Goal: Find specific page/section: Find specific page/section

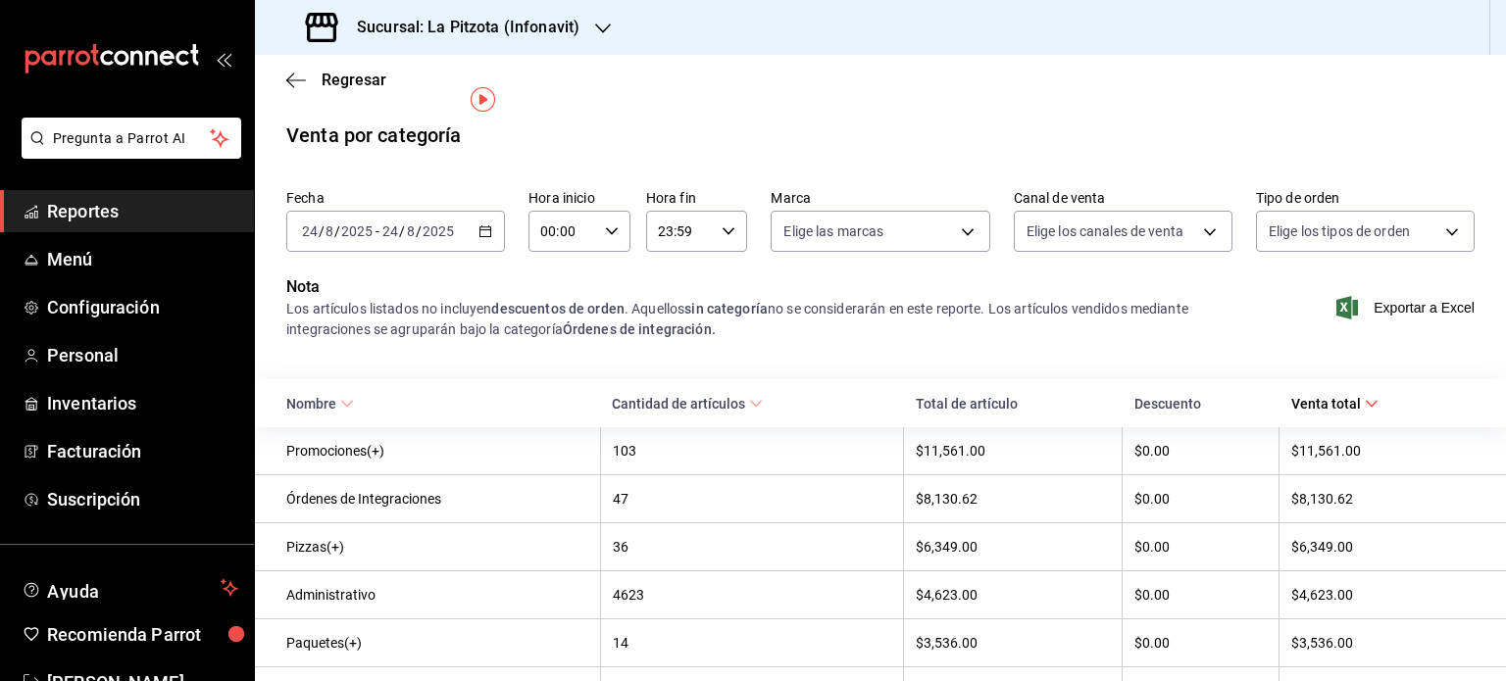
scroll to position [35, 0]
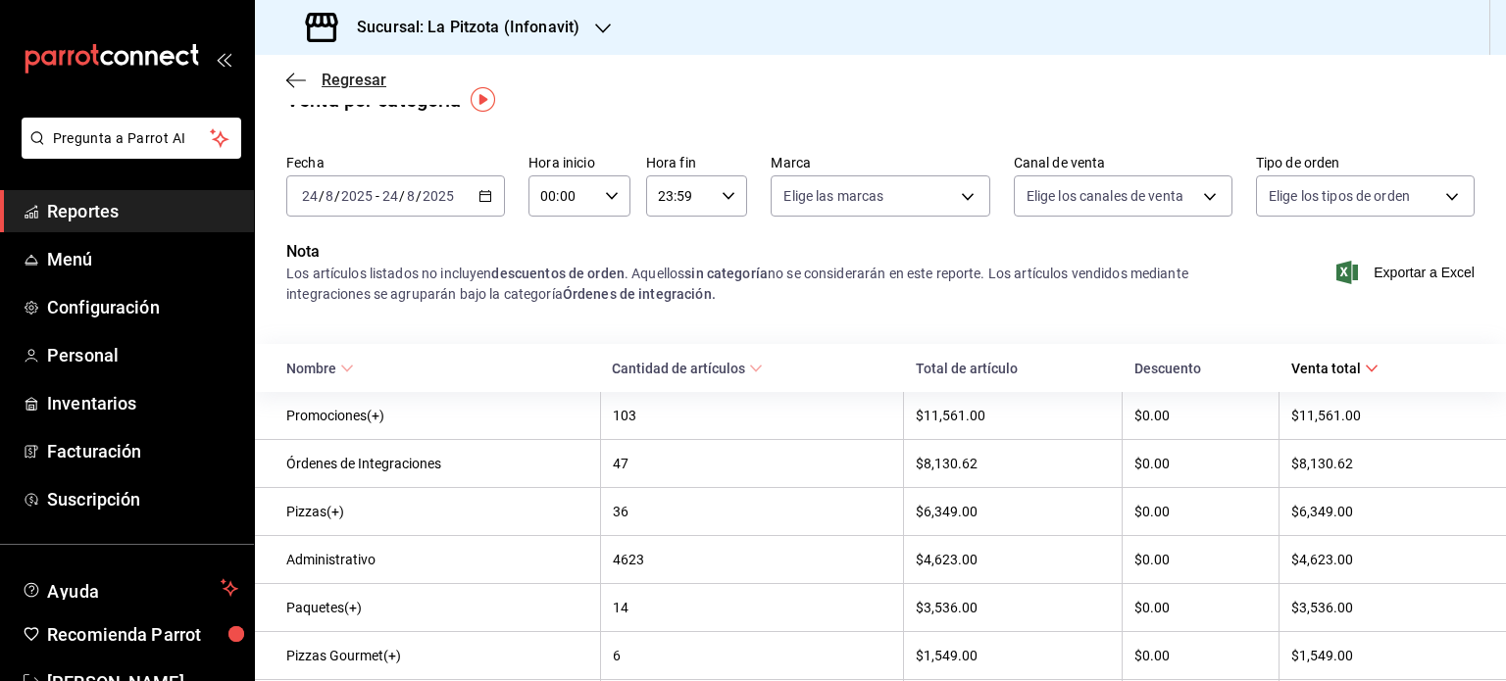
click at [290, 80] on icon "button" at bounding box center [296, 81] width 20 height 18
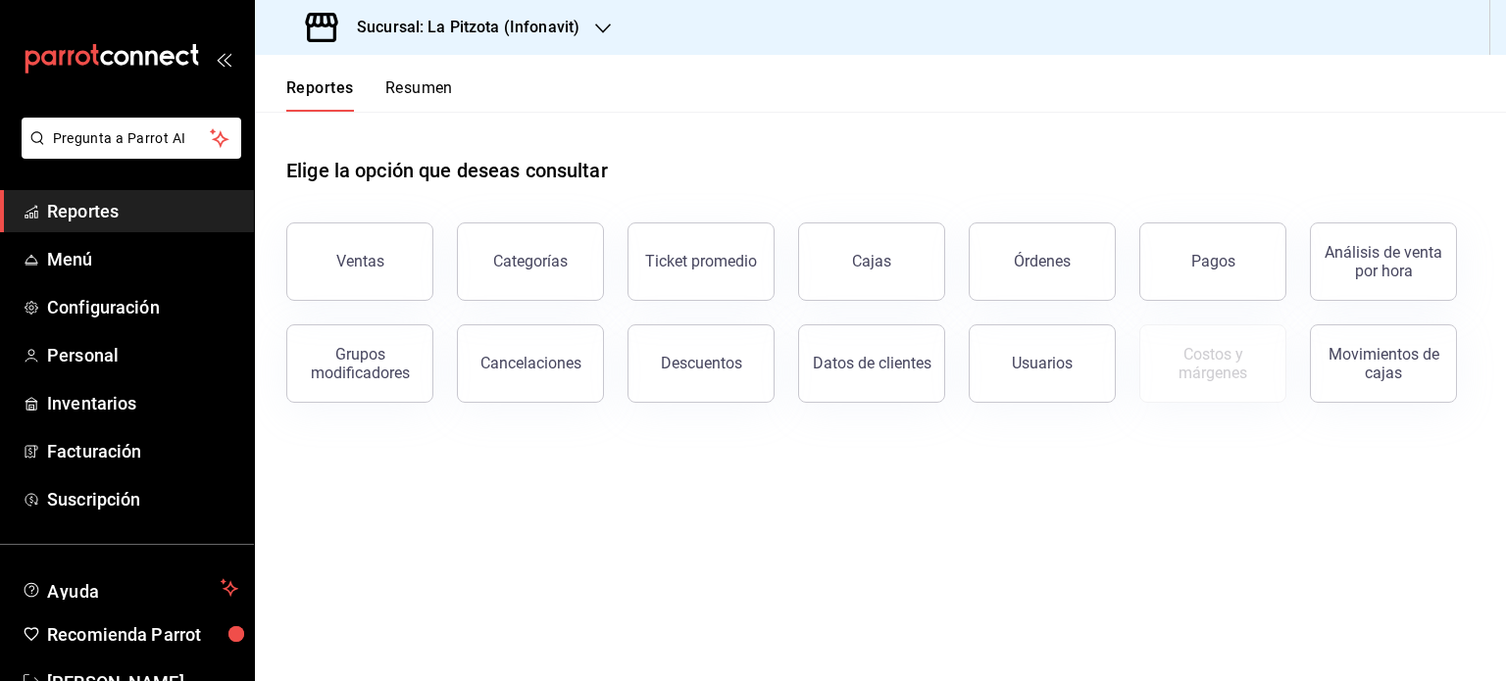
click at [416, 85] on button "Resumen" at bounding box center [419, 94] width 68 height 33
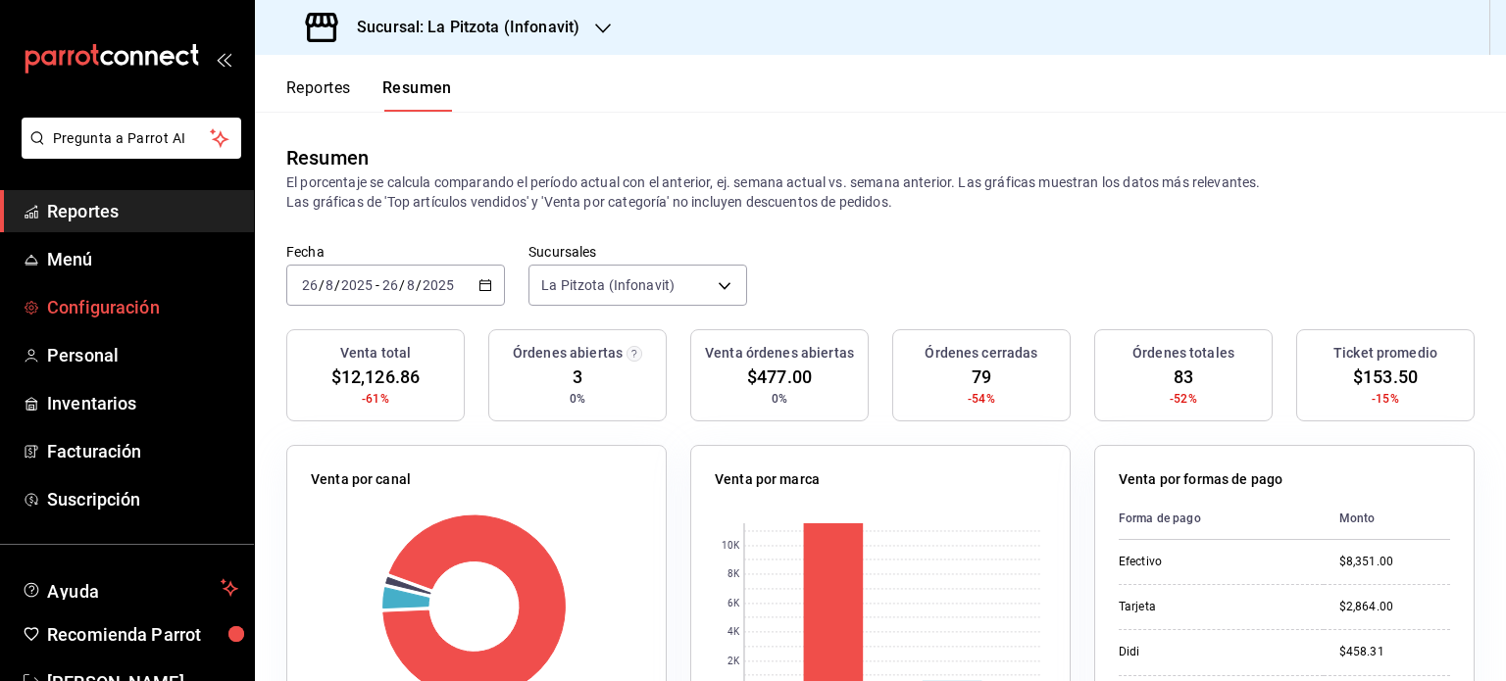
click at [104, 302] on span "Configuración" at bounding box center [142, 307] width 191 height 26
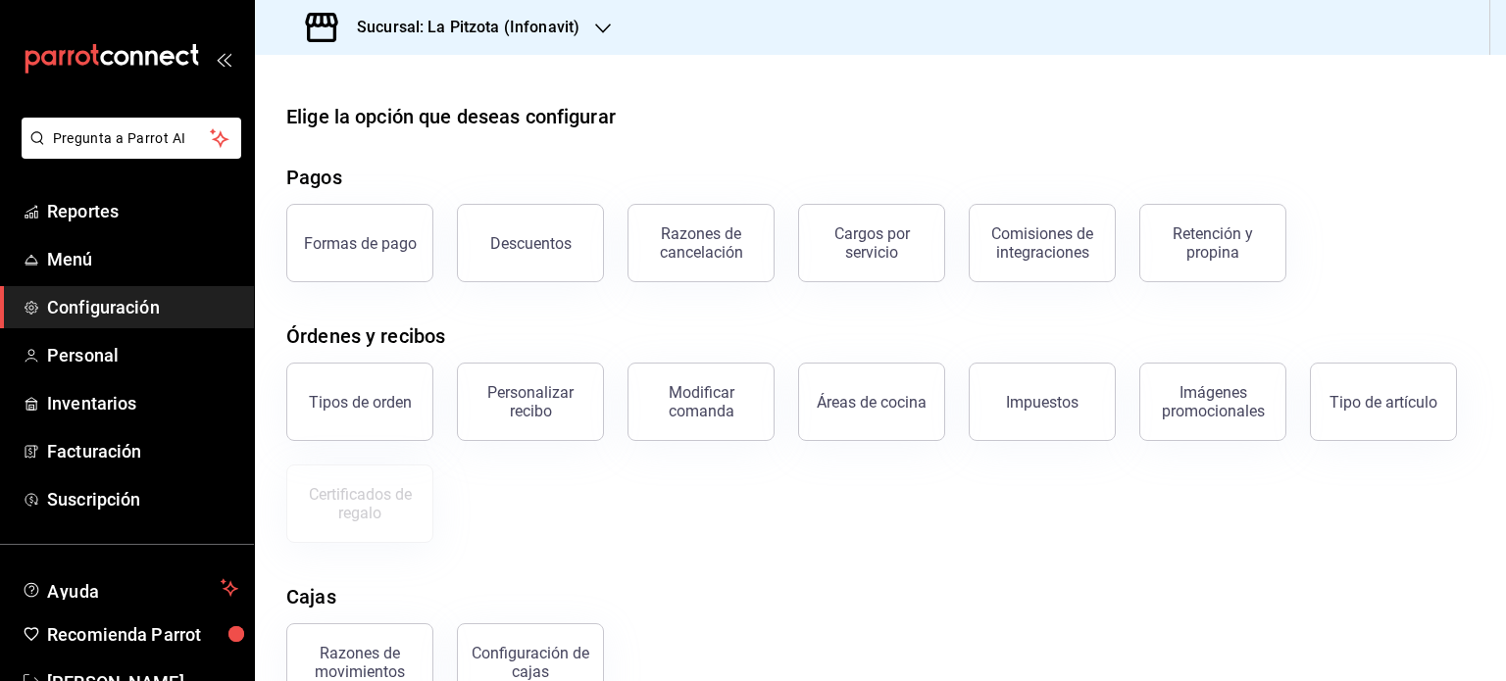
click at [592, 14] on div "Sucursal: La Pitzota (Infonavit)" at bounding box center [445, 27] width 348 height 55
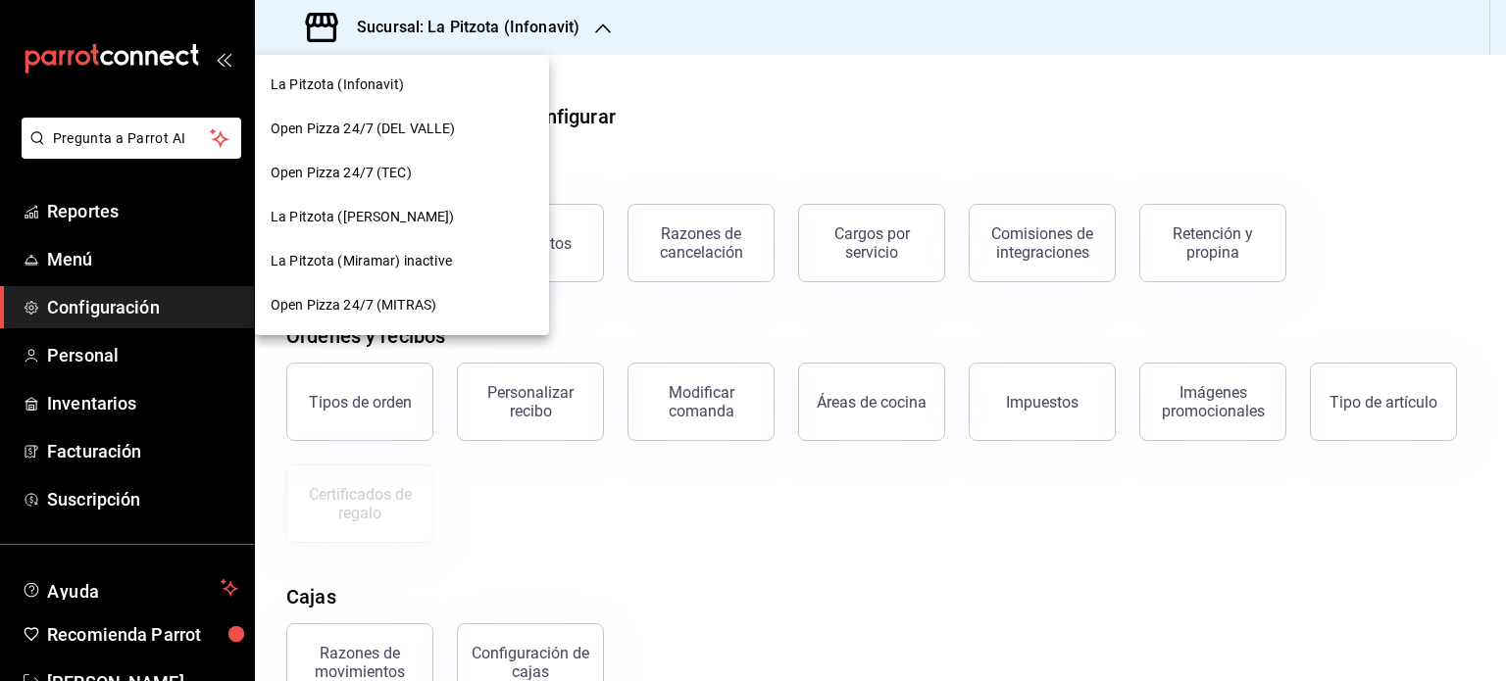
click at [827, 126] on div at bounding box center [753, 340] width 1506 height 681
